Goal: Task Accomplishment & Management: Use online tool/utility

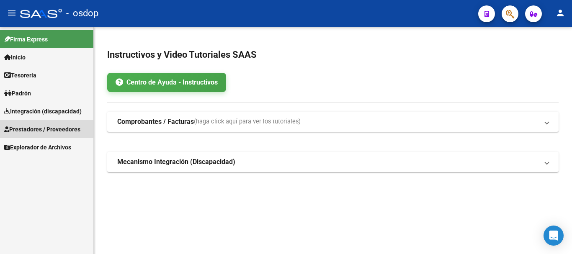
click at [65, 126] on span "Prestadores / Proveedores" at bounding box center [42, 129] width 76 height 9
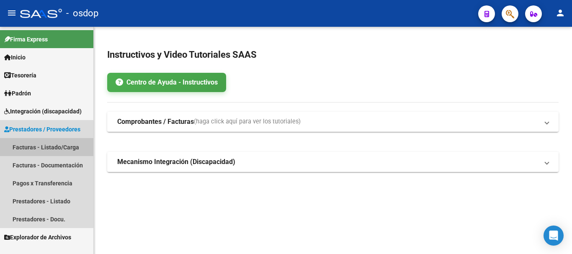
click at [61, 146] on link "Facturas - Listado/Carga" at bounding box center [46, 147] width 93 height 18
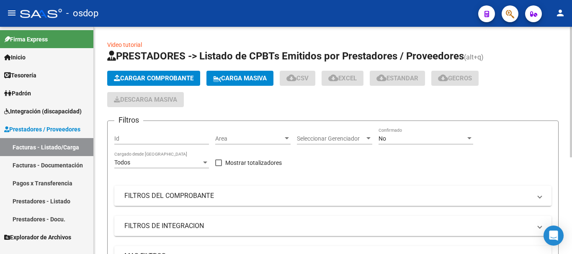
scroll to position [126, 0]
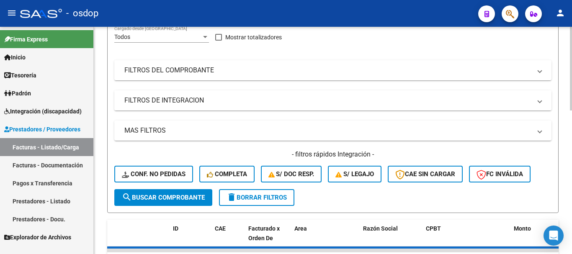
click at [231, 101] on mat-panel-title "FILTROS DE INTEGRACION" at bounding box center [327, 100] width 407 height 9
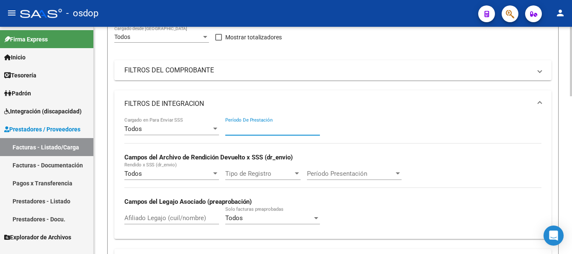
click at [276, 127] on input "Período De Prestación" at bounding box center [272, 129] width 95 height 8
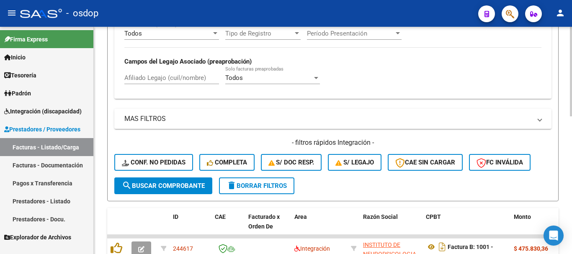
scroll to position [224, 0]
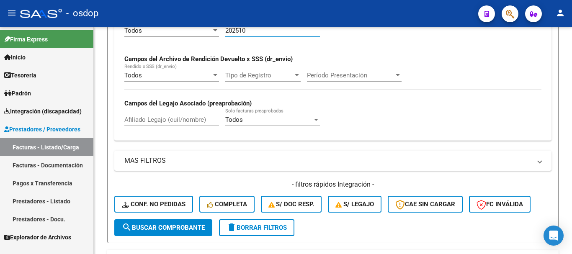
type input "202510"
click at [64, 107] on span "Integración (discapacidad)" at bounding box center [43, 111] width 78 height 9
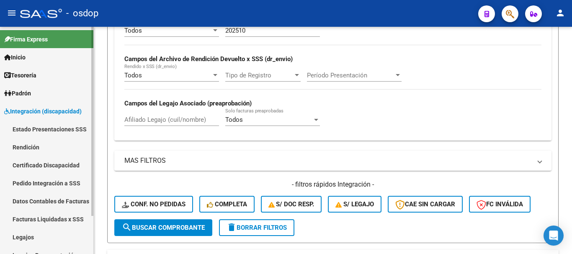
click at [52, 182] on link "Pedido Integración a SSS" at bounding box center [46, 183] width 93 height 18
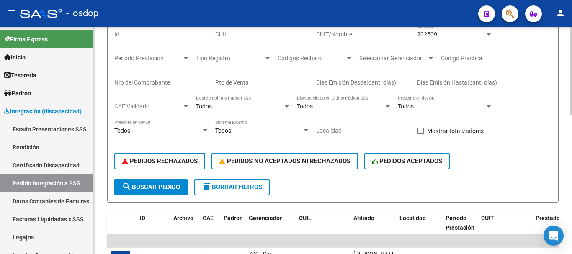
scroll to position [57, 0]
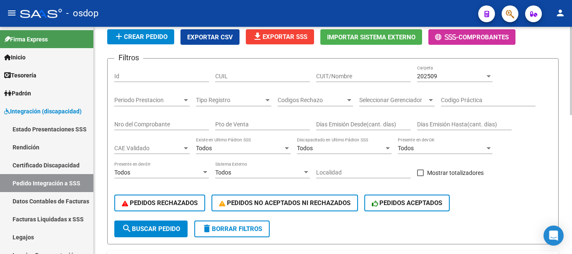
click at [148, 104] on div "Periodo Prestacion Periodo Prestacion" at bounding box center [151, 98] width 75 height 17
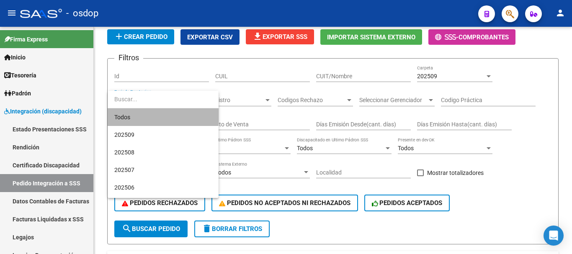
click at [166, 113] on span "Todos" at bounding box center [163, 118] width 98 height 18
